Goal: Transaction & Acquisition: Download file/media

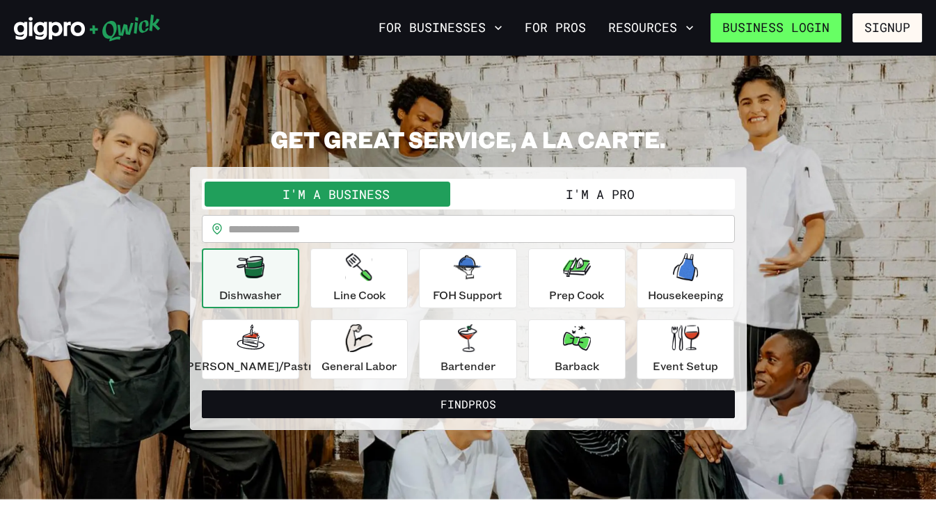
click at [810, 32] on link "Business Login" at bounding box center [775, 27] width 131 height 29
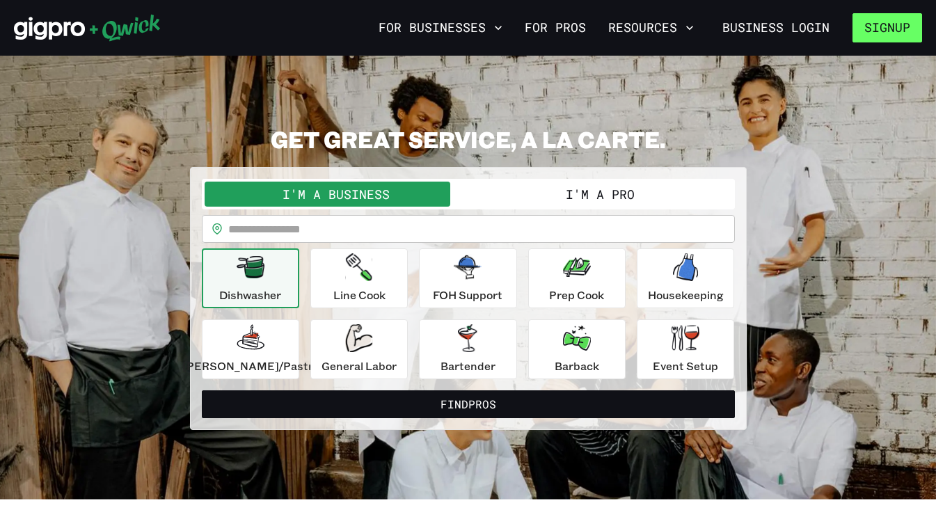
click at [889, 26] on button "Signup" at bounding box center [887, 27] width 70 height 29
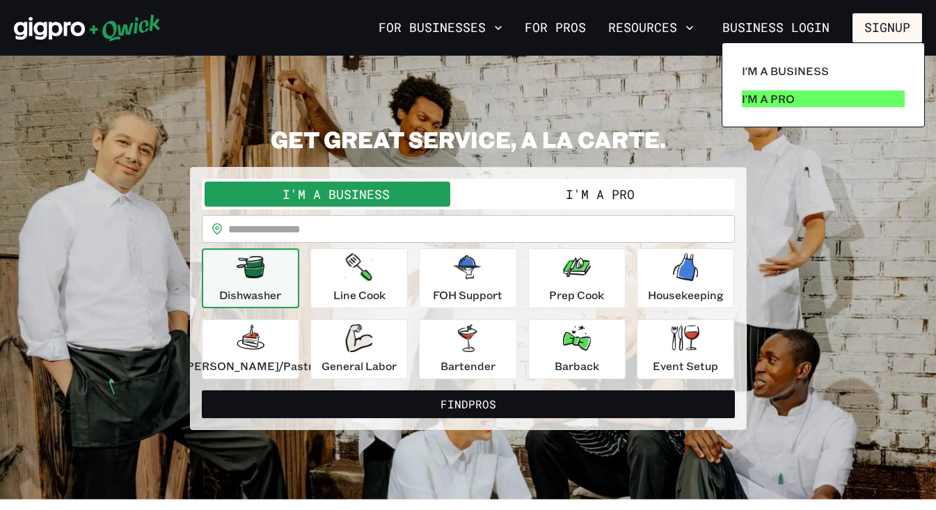
click at [779, 102] on p "I'm a Pro" at bounding box center [768, 98] width 53 height 17
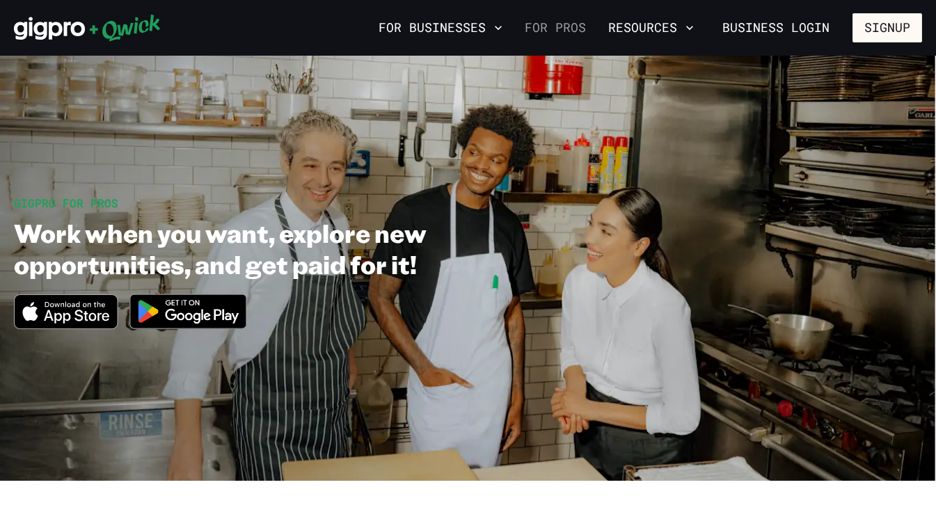
click at [571, 26] on link "For Pros" at bounding box center [555, 28] width 72 height 24
click at [562, 34] on link "For Pros" at bounding box center [555, 28] width 72 height 24
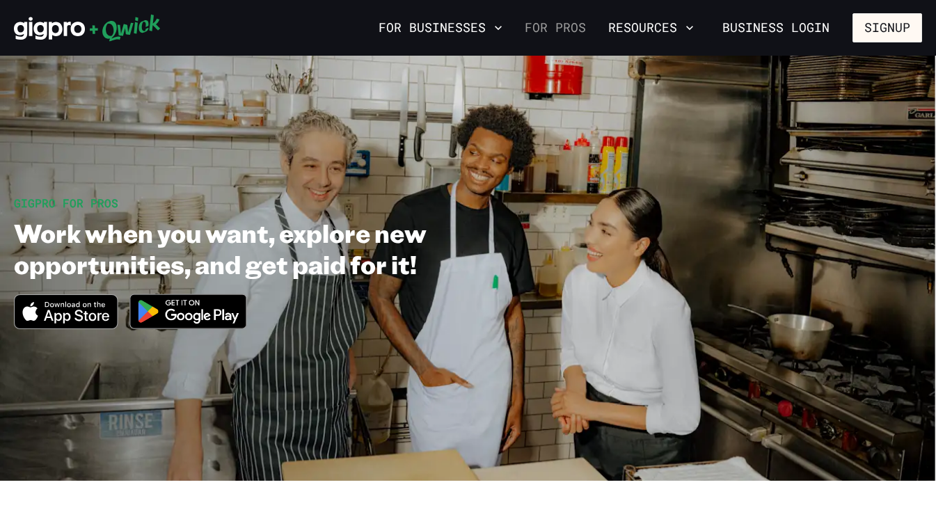
click at [545, 25] on link "For Pros" at bounding box center [555, 28] width 72 height 24
click at [650, 24] on button "Resources" at bounding box center [651, 28] width 97 height 24
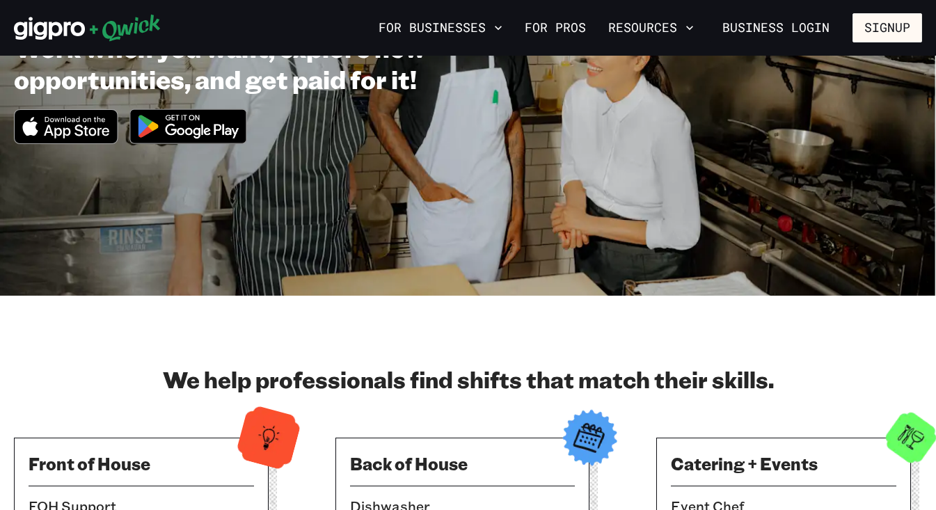
scroll to position [105, 0]
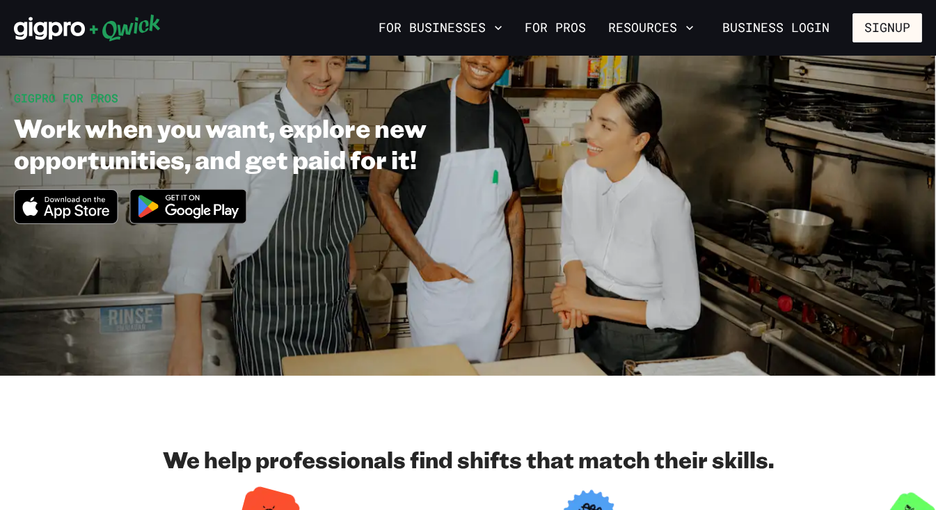
click at [90, 205] on icon "Download on the App Store" at bounding box center [66, 206] width 102 height 33
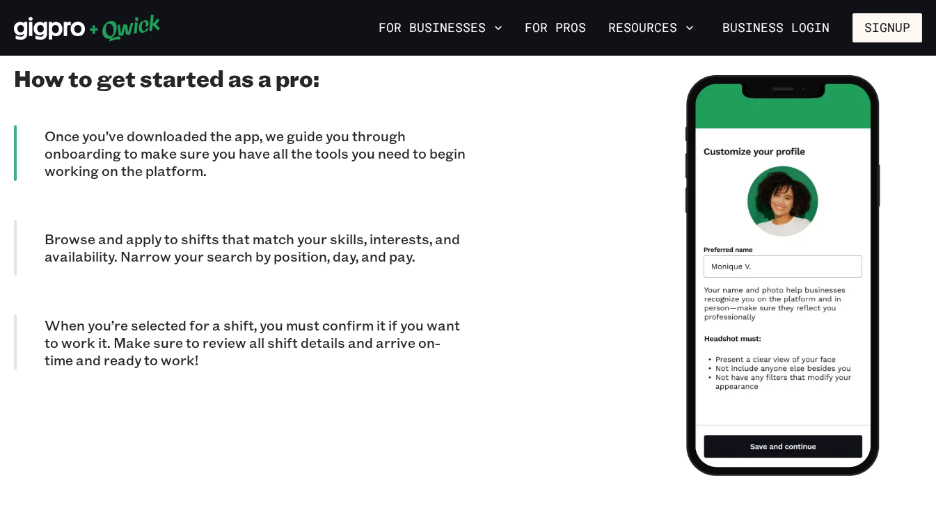
scroll to position [1269, 0]
